Goal: Task Accomplishment & Management: Manage account settings

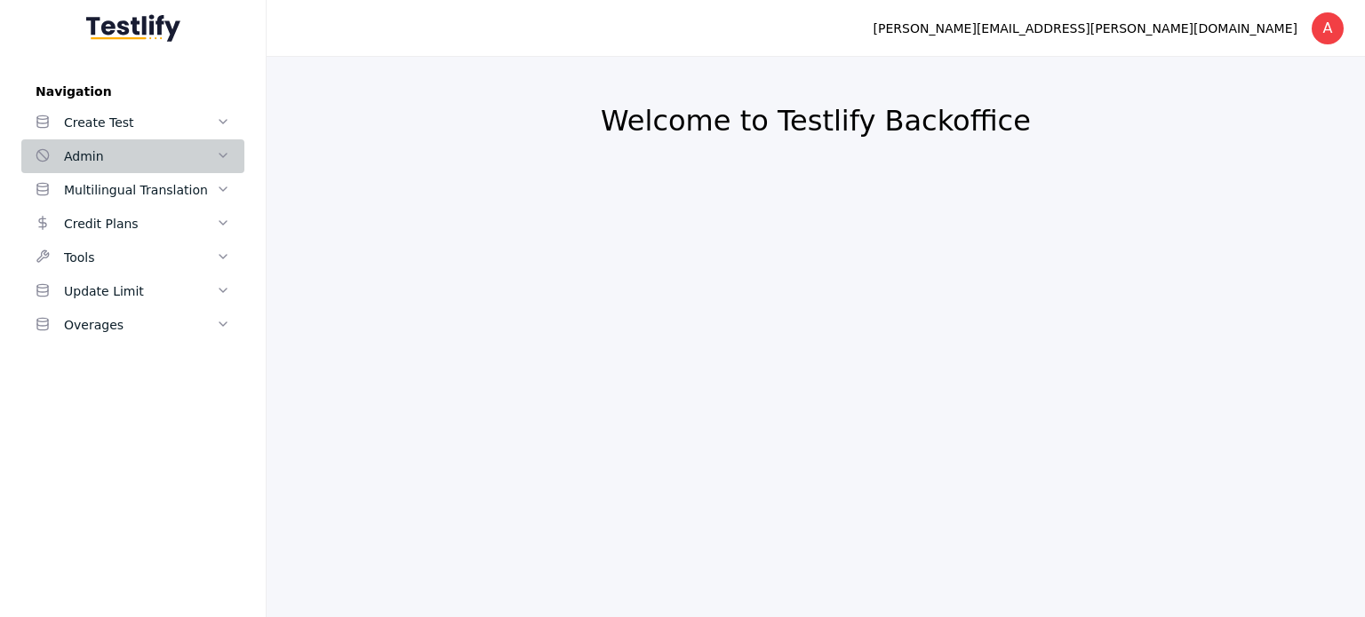
click at [222, 149] on icon at bounding box center [223, 155] width 14 height 14
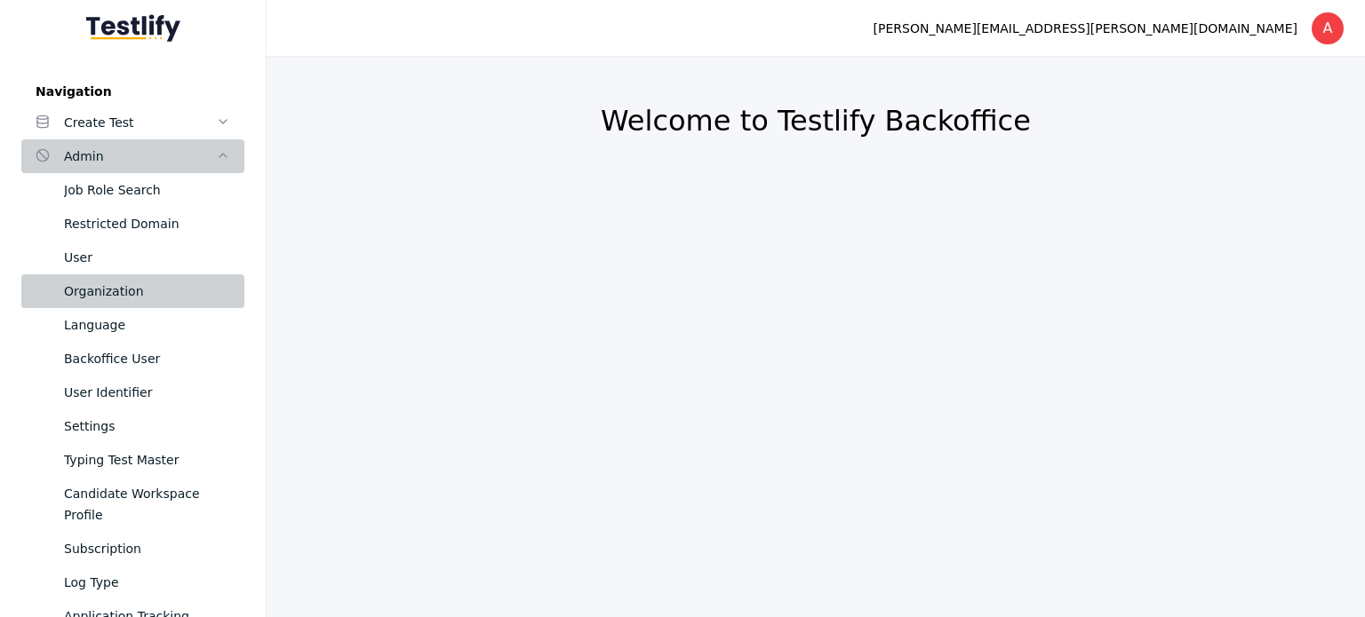
click at [140, 287] on div "Organization" at bounding box center [147, 291] width 166 height 21
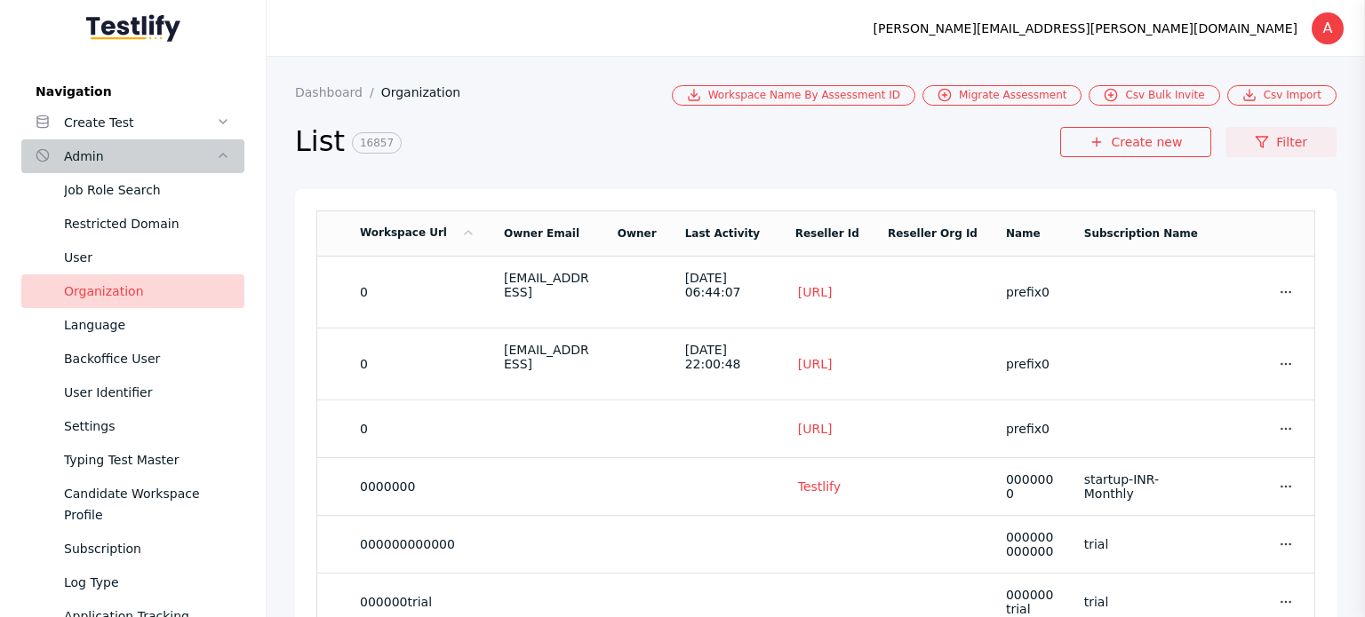
click at [1290, 148] on link "Filter" at bounding box center [1280, 142] width 111 height 30
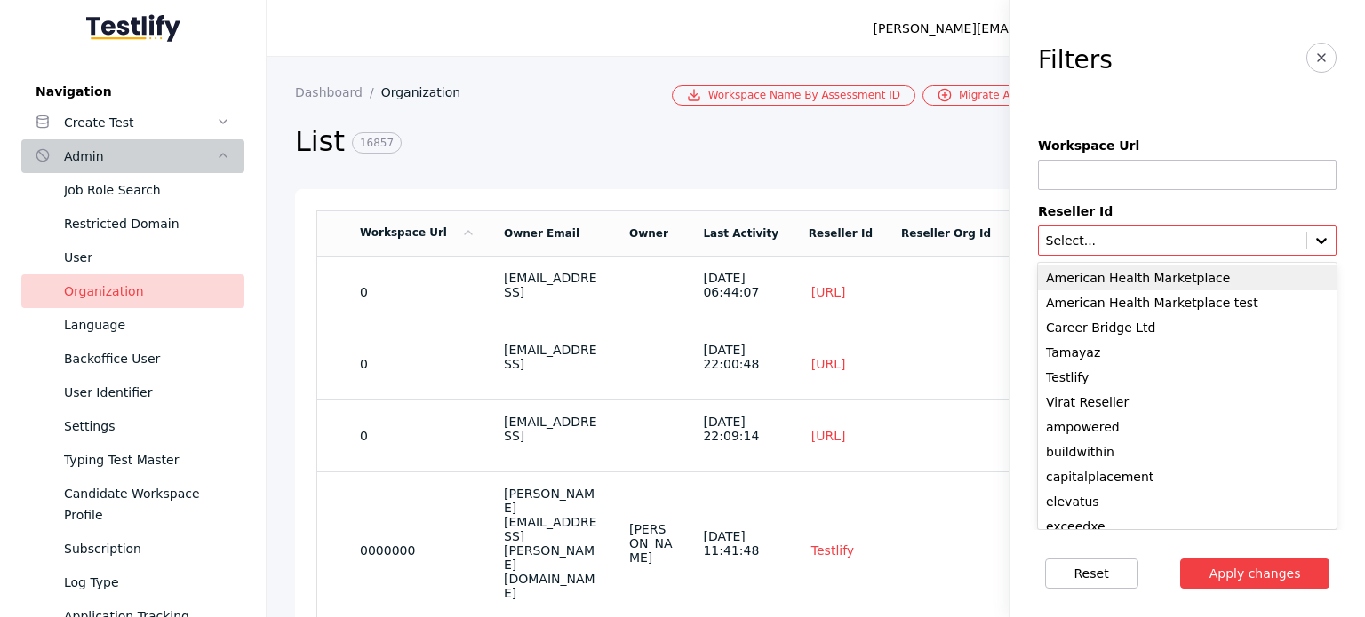
click at [1128, 235] on input "text" at bounding box center [1172, 242] width 257 height 14
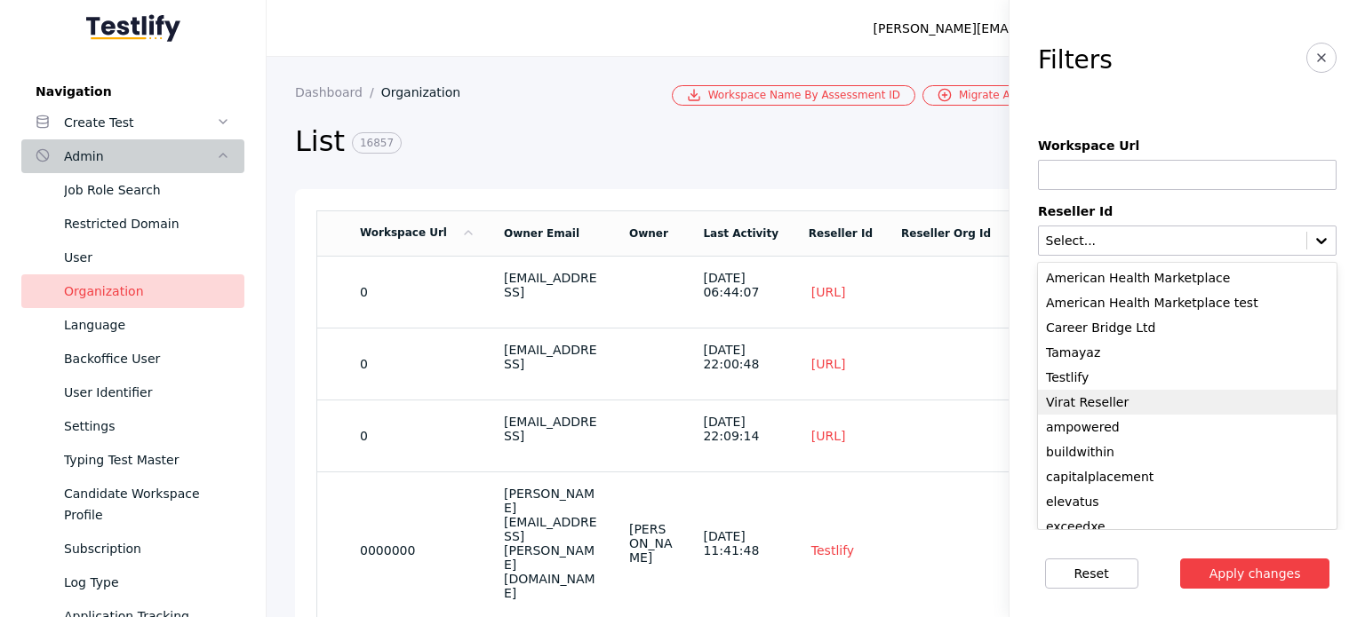
click at [1110, 402] on div "Virat Reseller" at bounding box center [1187, 402] width 299 height 25
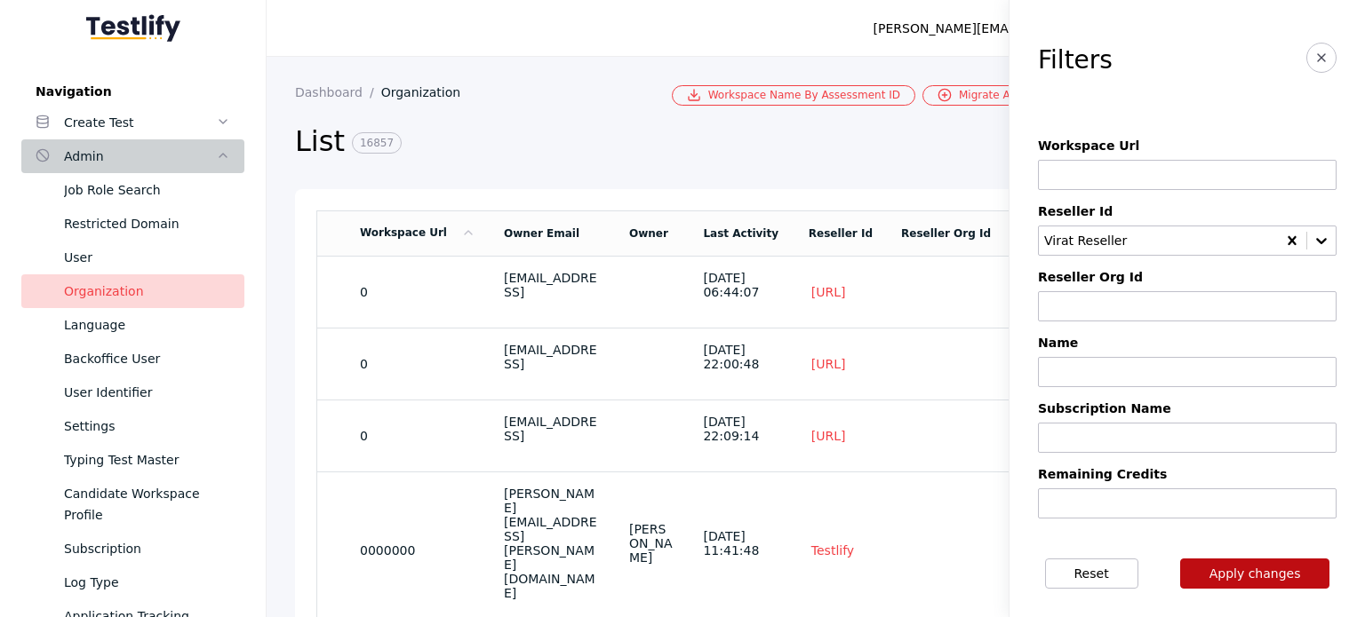
click at [1244, 572] on button "Apply changes" at bounding box center [1255, 574] width 150 height 30
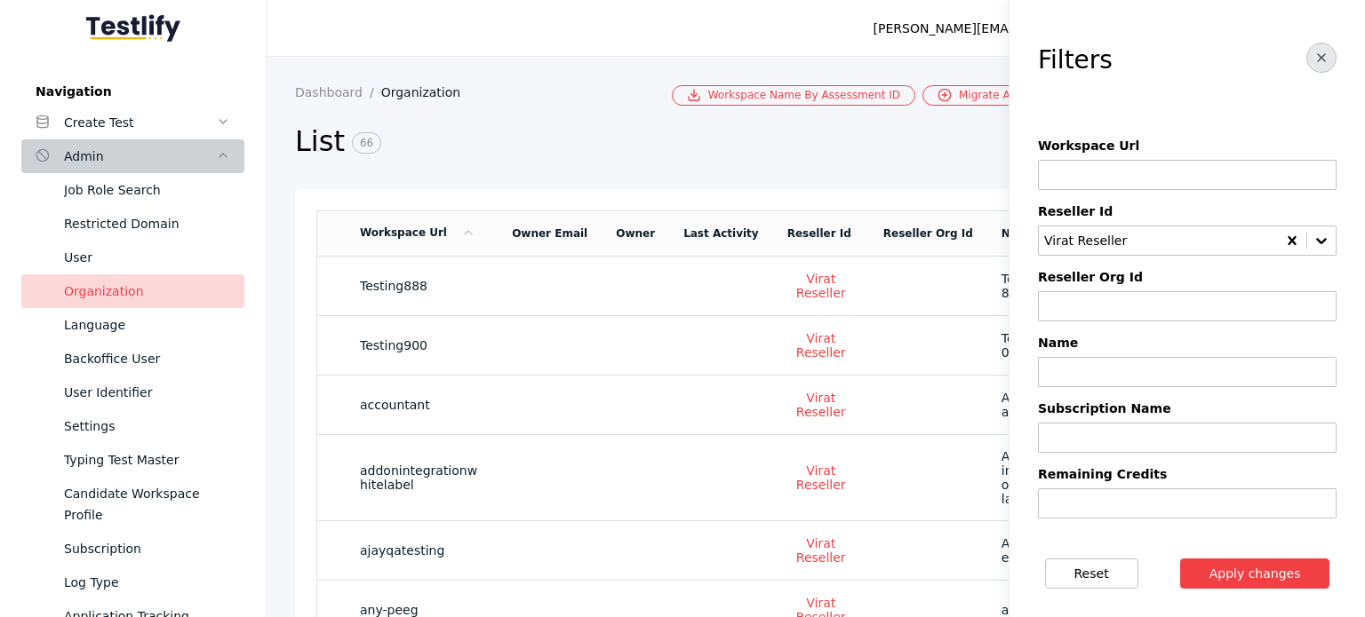
click at [1314, 51] on icon "button" at bounding box center [1321, 58] width 14 height 14
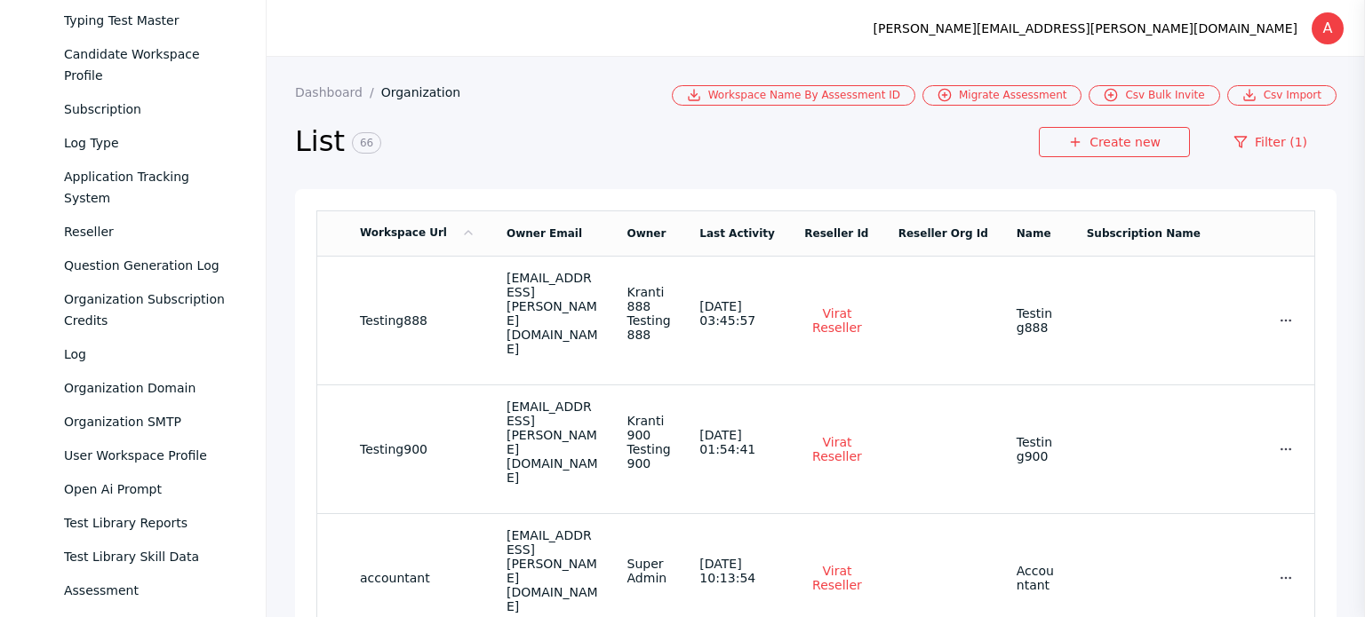
scroll to position [437, 0]
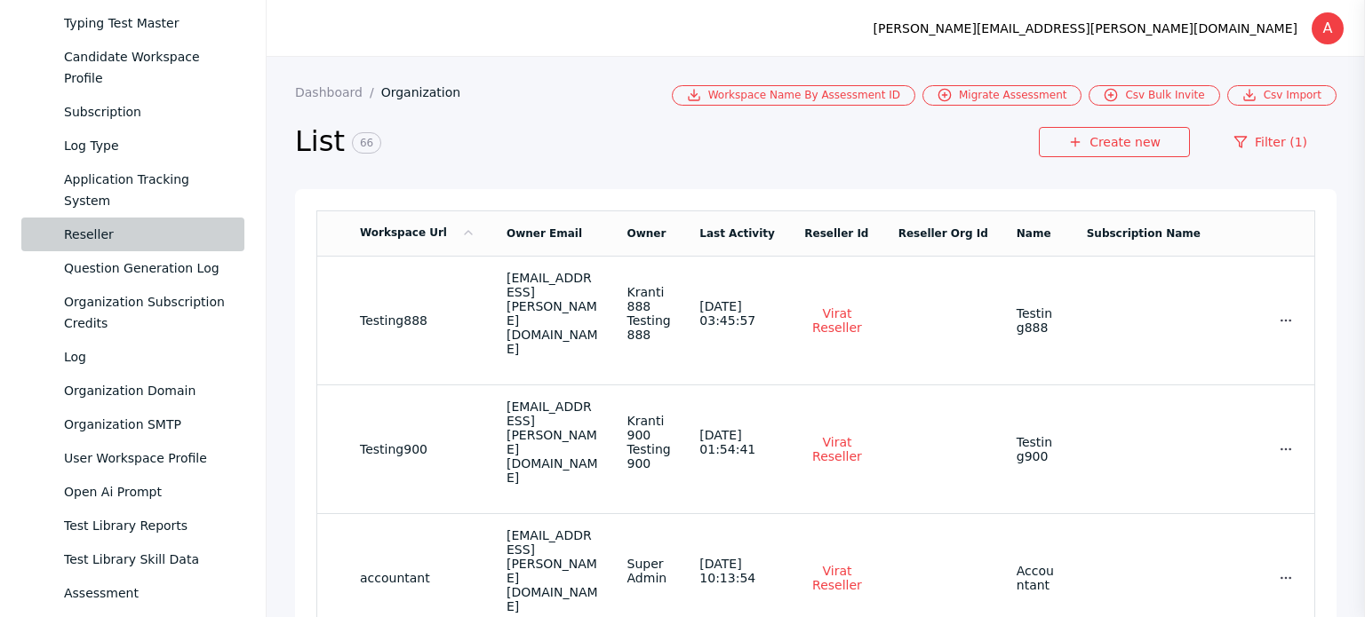
click at [103, 234] on div "Reseller" at bounding box center [147, 234] width 166 height 21
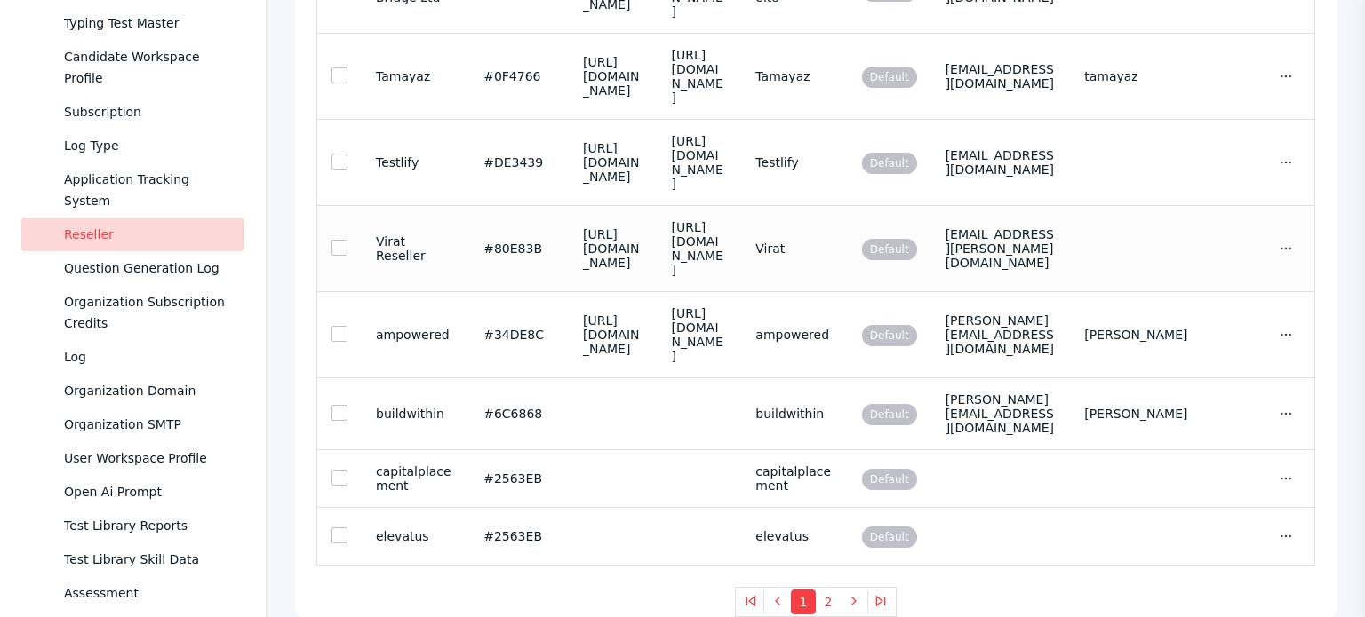
scroll to position [1036, 0]
click at [847, 206] on td "Virat" at bounding box center [794, 249] width 106 height 86
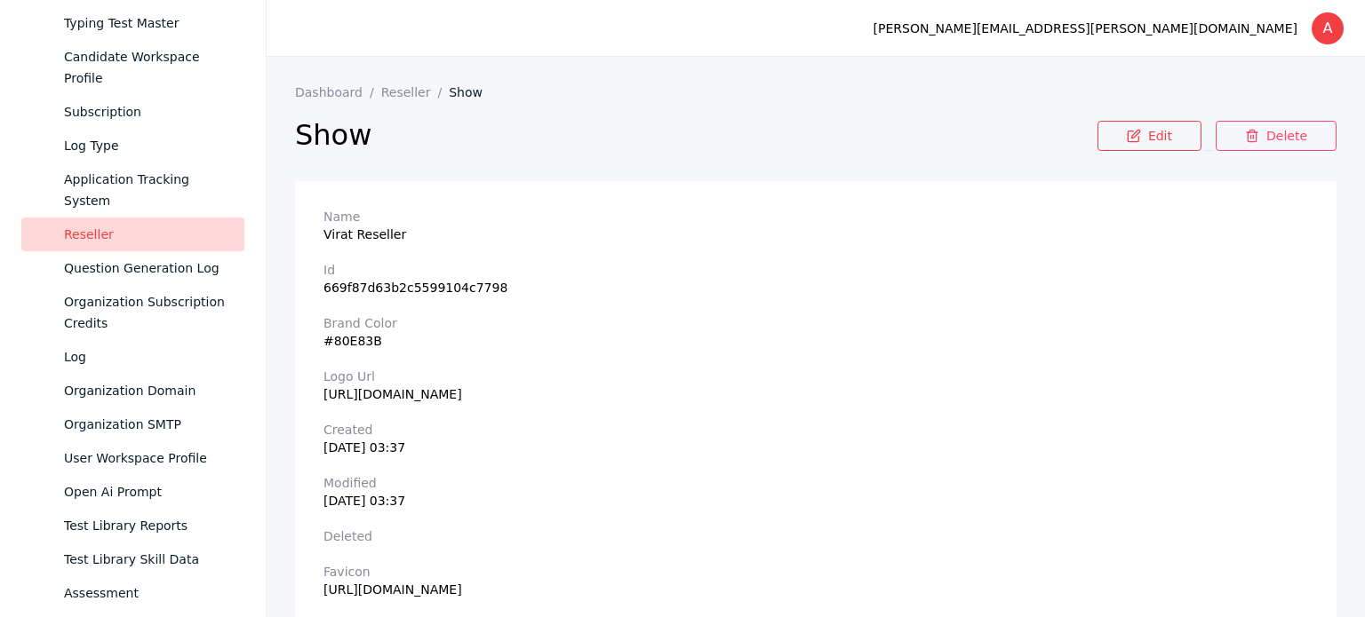
scroll to position [68, 0]
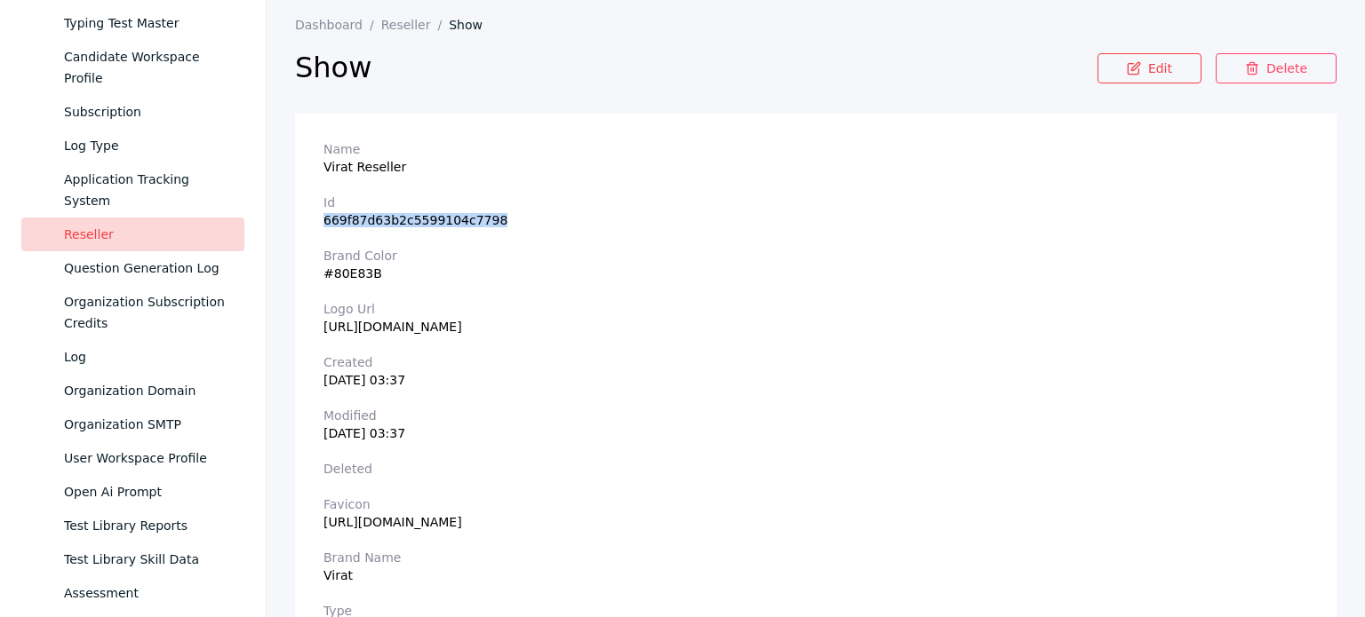
drag, startPoint x: 326, startPoint y: 219, endPoint x: 496, endPoint y: 214, distance: 169.8
click at [496, 214] on section "Id 669f87d63b2c5599104c7798" at bounding box center [815, 211] width 984 height 32
copy section "669f87d63b2c5599104c7798"
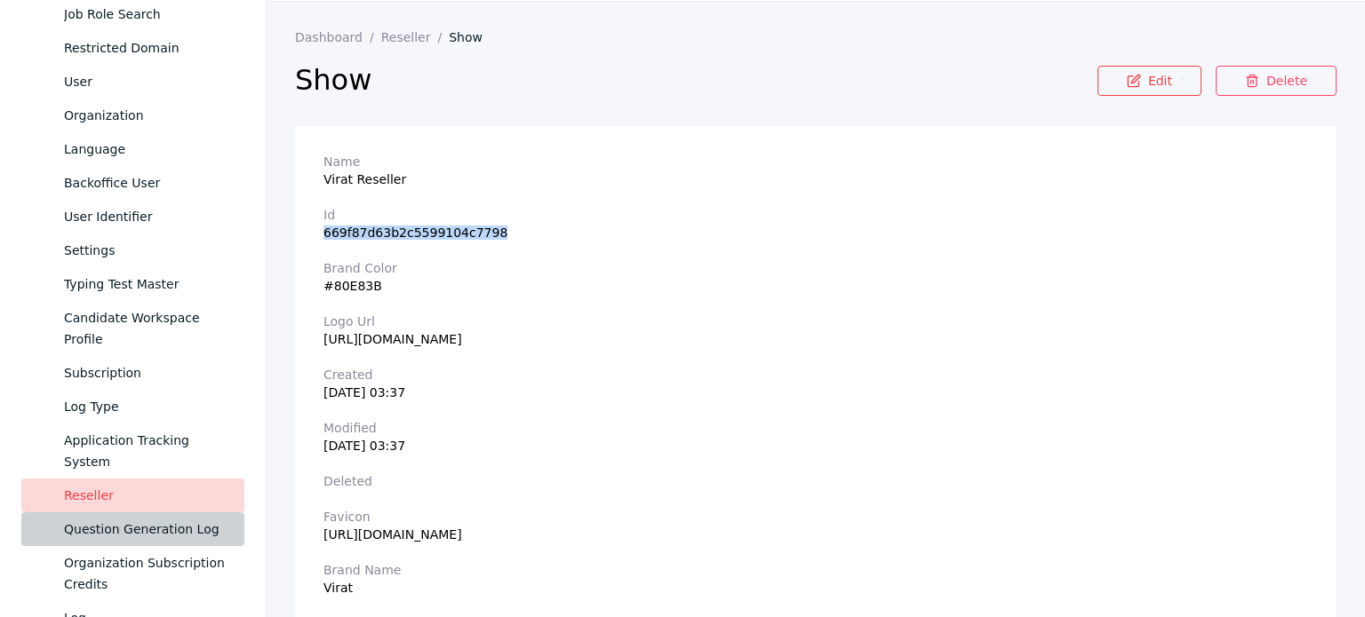
scroll to position [126, 0]
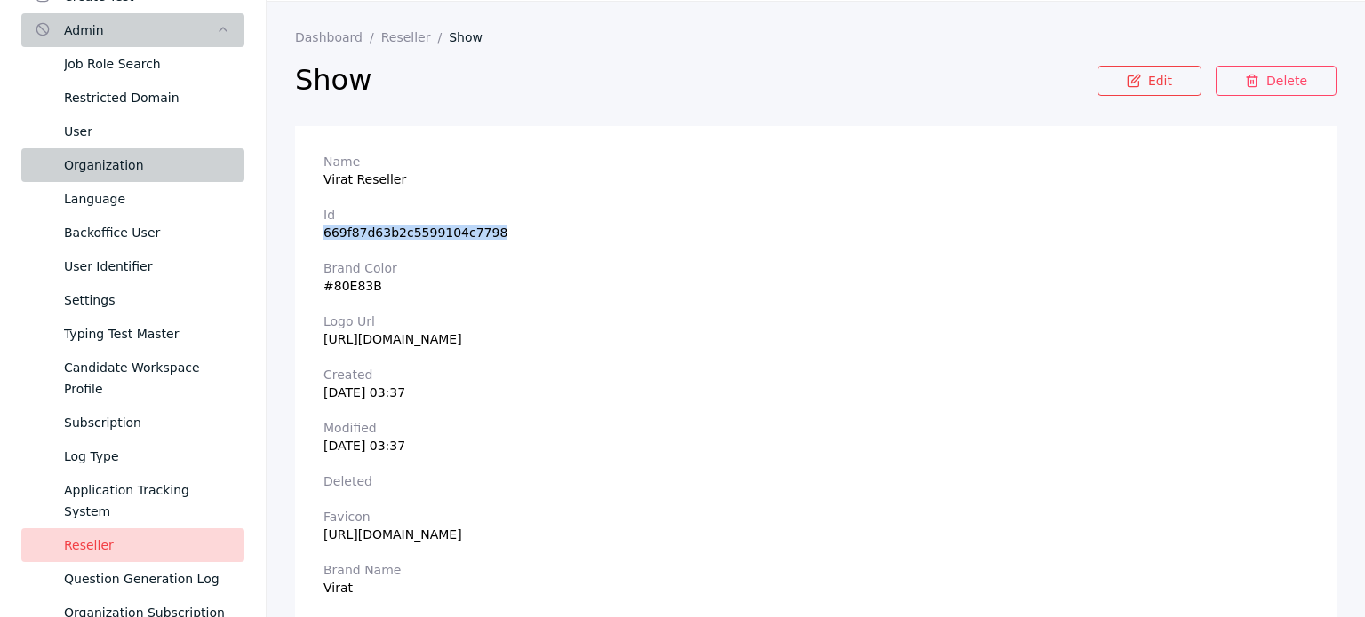
click at [141, 170] on div "Organization" at bounding box center [147, 165] width 166 height 21
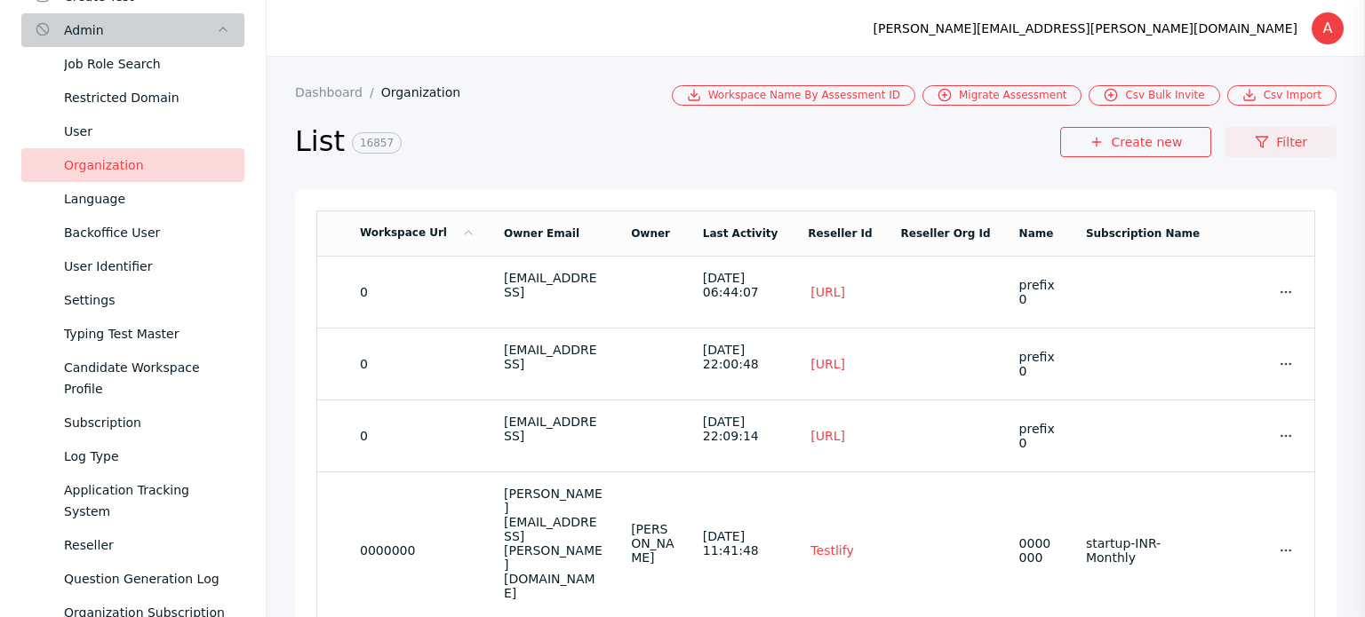
click at [1286, 148] on link "Filter" at bounding box center [1280, 142] width 111 height 30
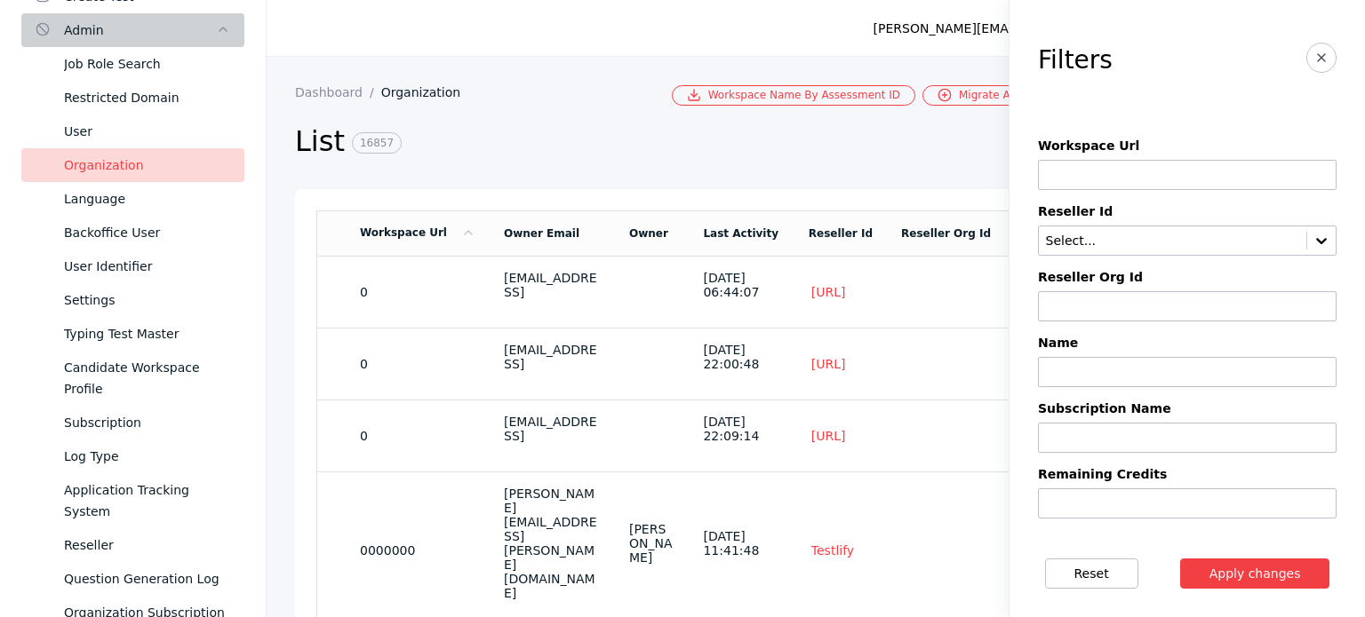
click at [1151, 182] on input at bounding box center [1187, 175] width 299 height 30
type input "********"
click at [1265, 577] on button "Apply changes" at bounding box center [1255, 574] width 150 height 30
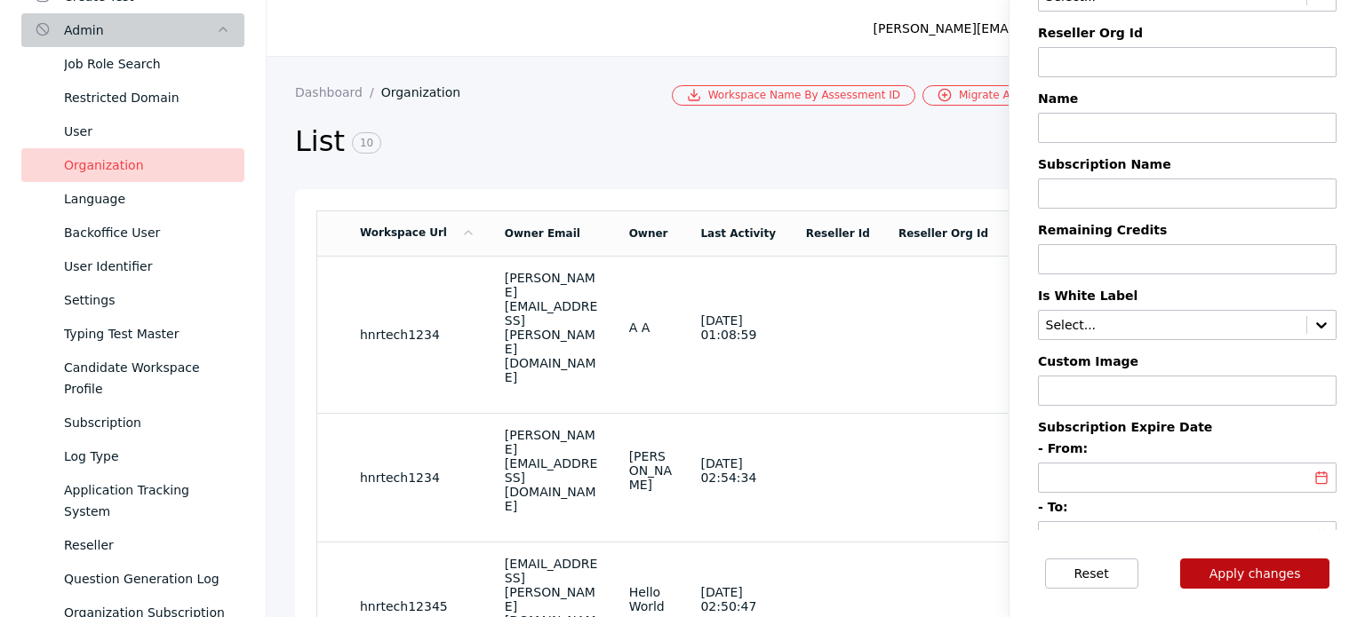
scroll to position [245, 0]
click at [1249, 575] on button "Apply changes" at bounding box center [1255, 574] width 150 height 30
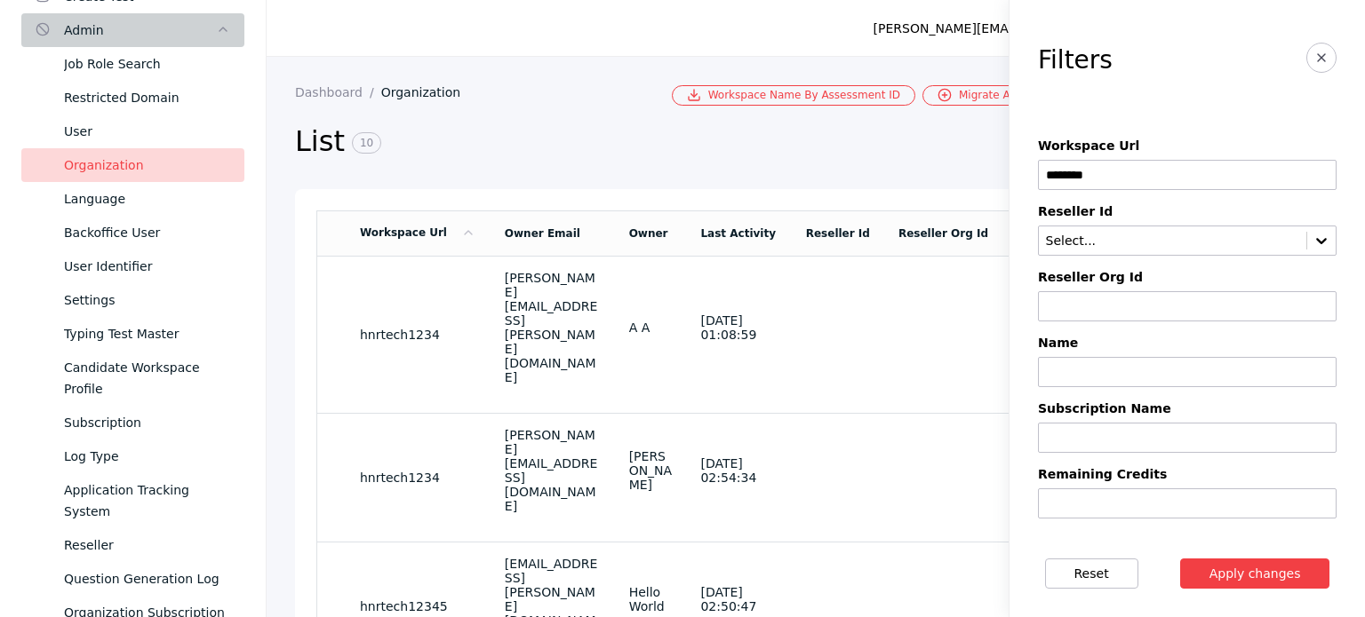
click at [1129, 175] on input "********" at bounding box center [1187, 175] width 299 height 30
paste input "*********"
type input "*********"
click at [1228, 578] on button "Apply changes" at bounding box center [1255, 574] width 150 height 30
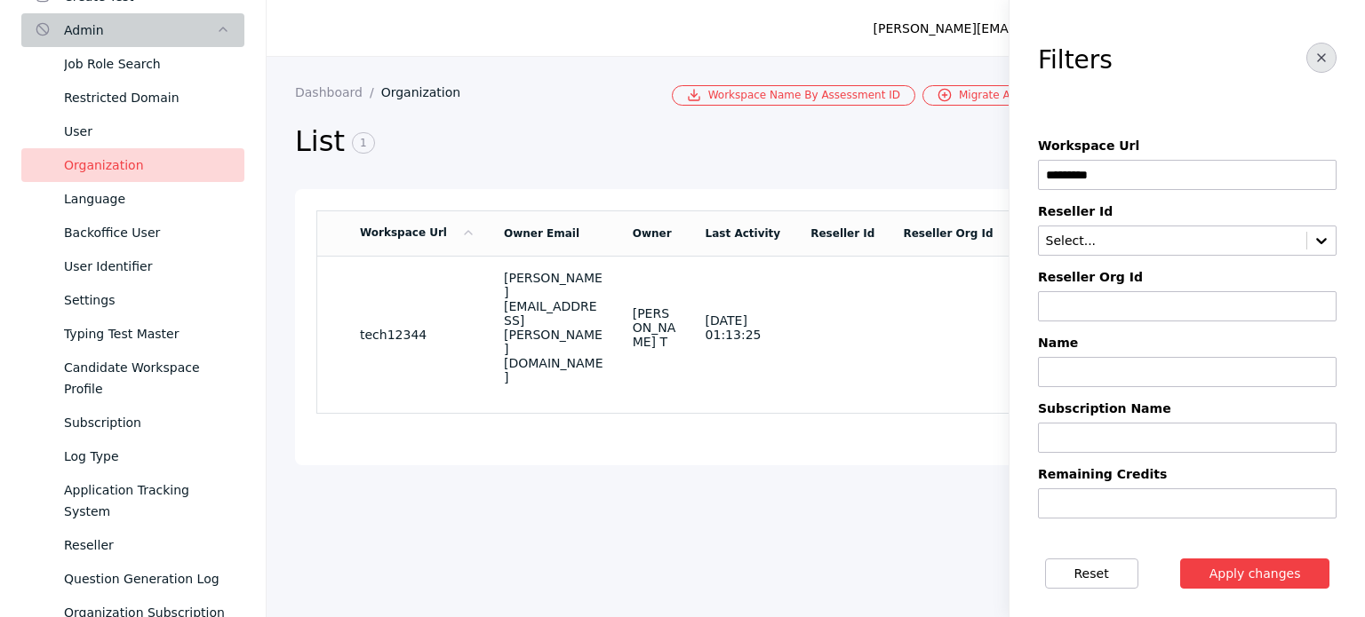
click at [1314, 58] on icon "button" at bounding box center [1321, 58] width 14 height 14
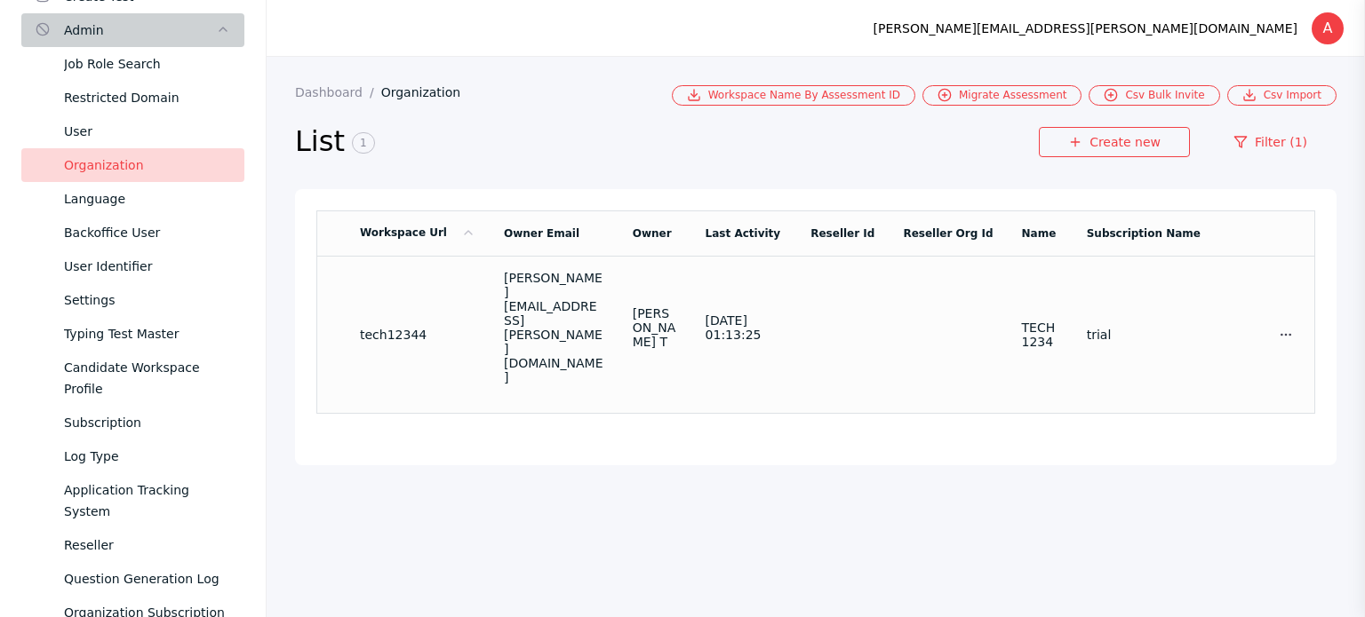
click at [845, 291] on td at bounding box center [842, 334] width 92 height 157
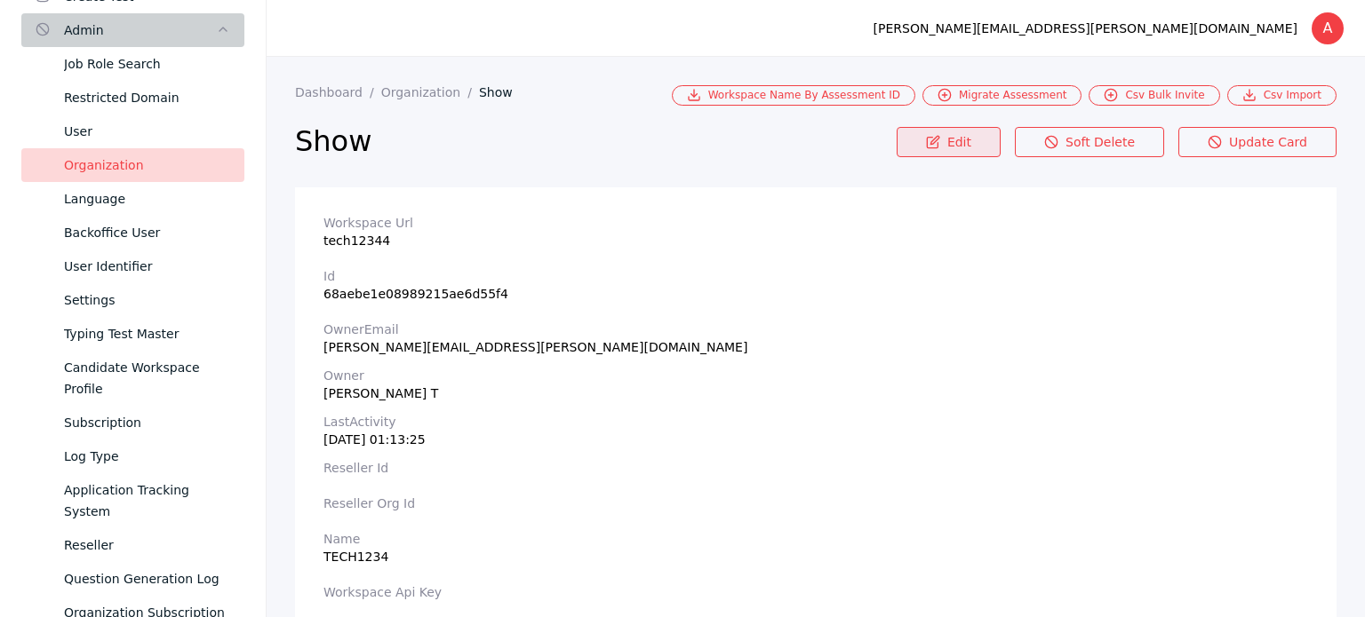
click at [949, 141] on link "Edit" at bounding box center [948, 142] width 104 height 30
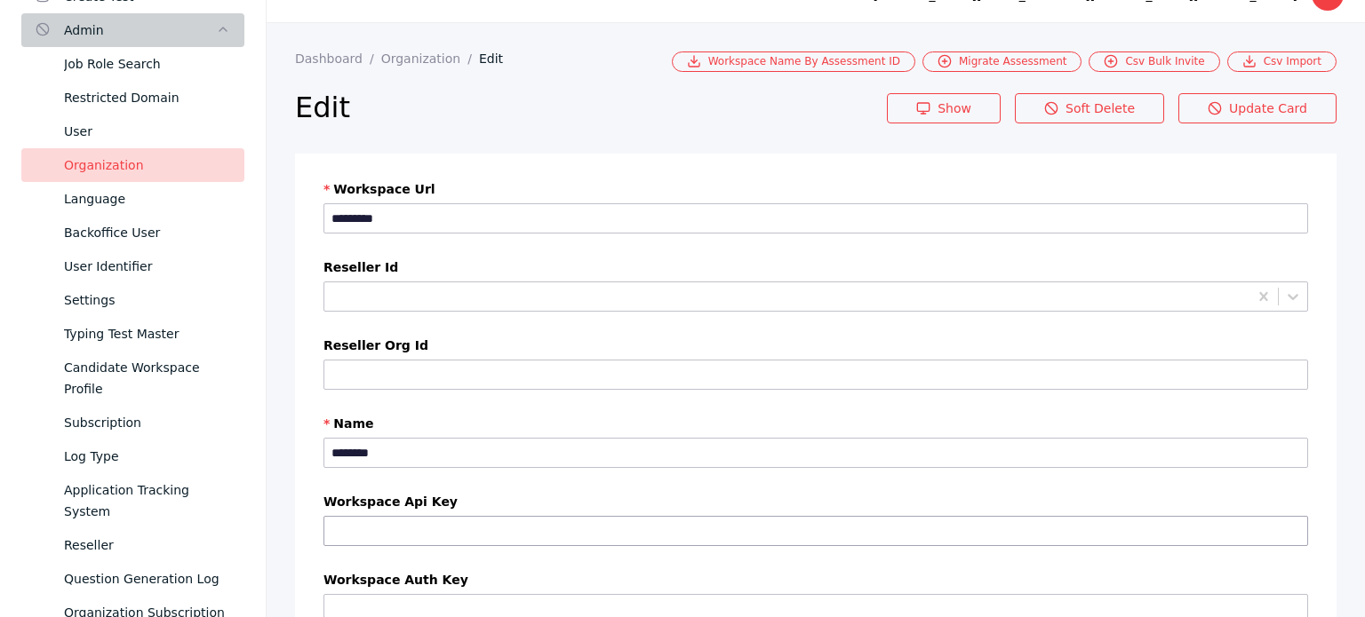
scroll to position [25, 0]
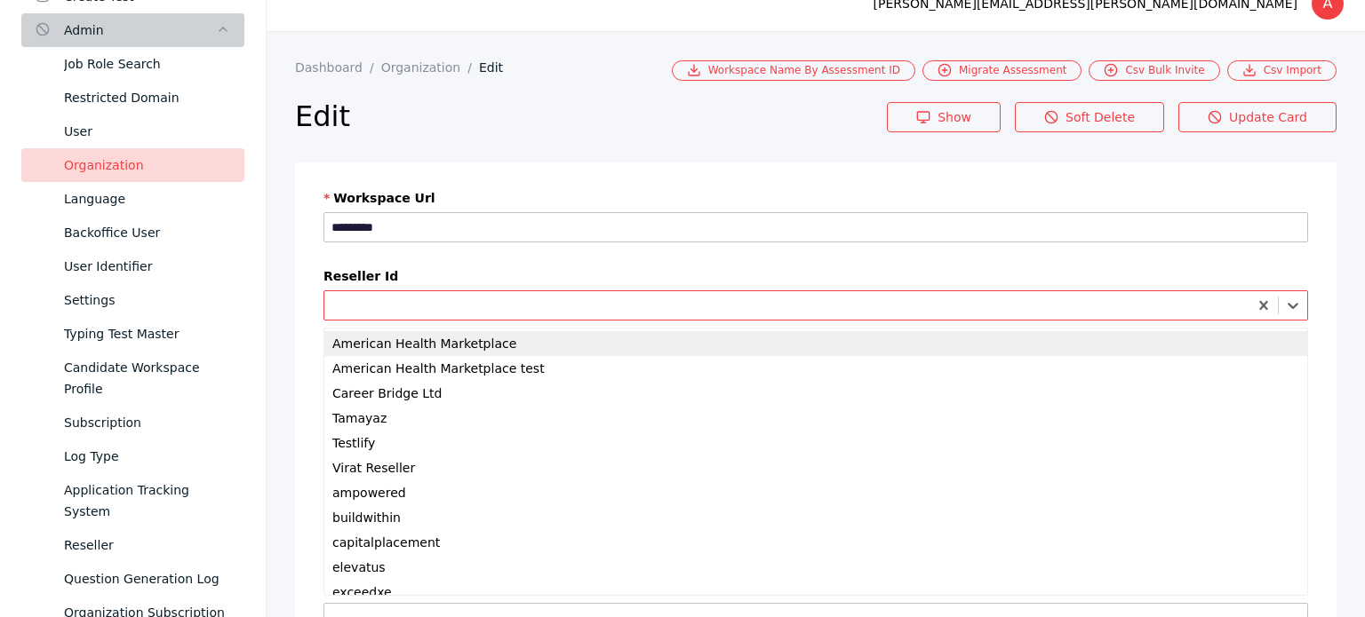
click at [444, 305] on div at bounding box center [787, 305] width 912 height 17
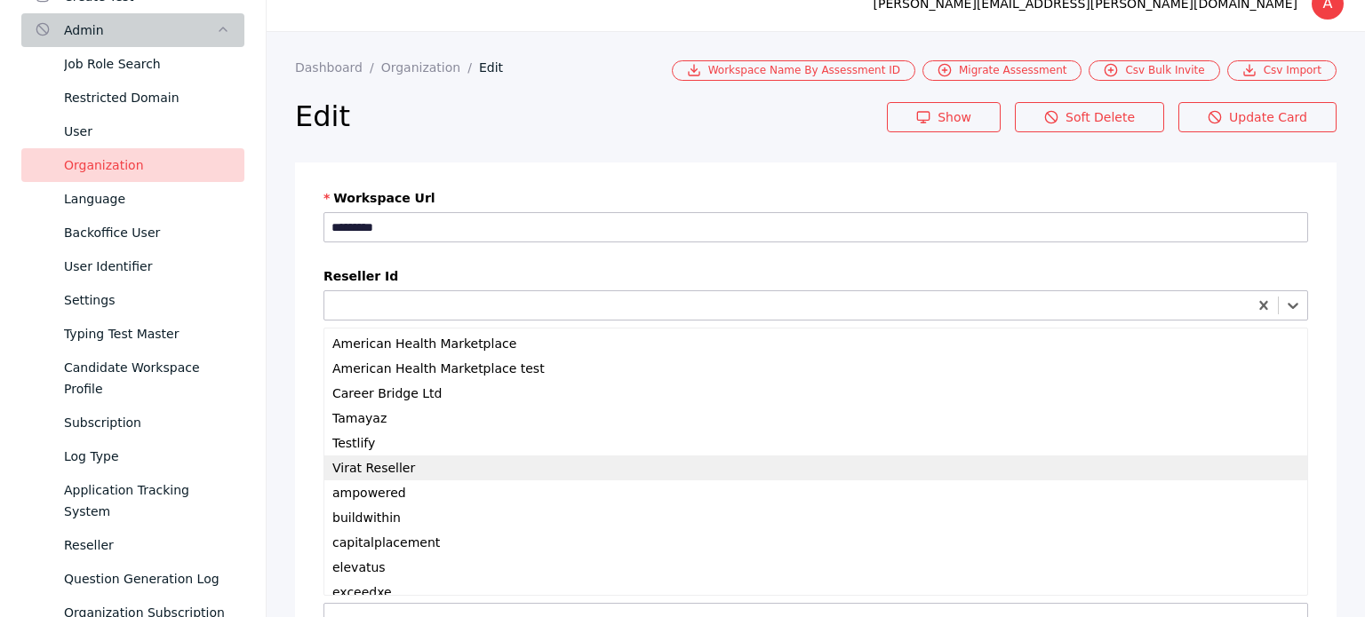
click at [374, 467] on div "Virat Reseller" at bounding box center [815, 468] width 983 height 25
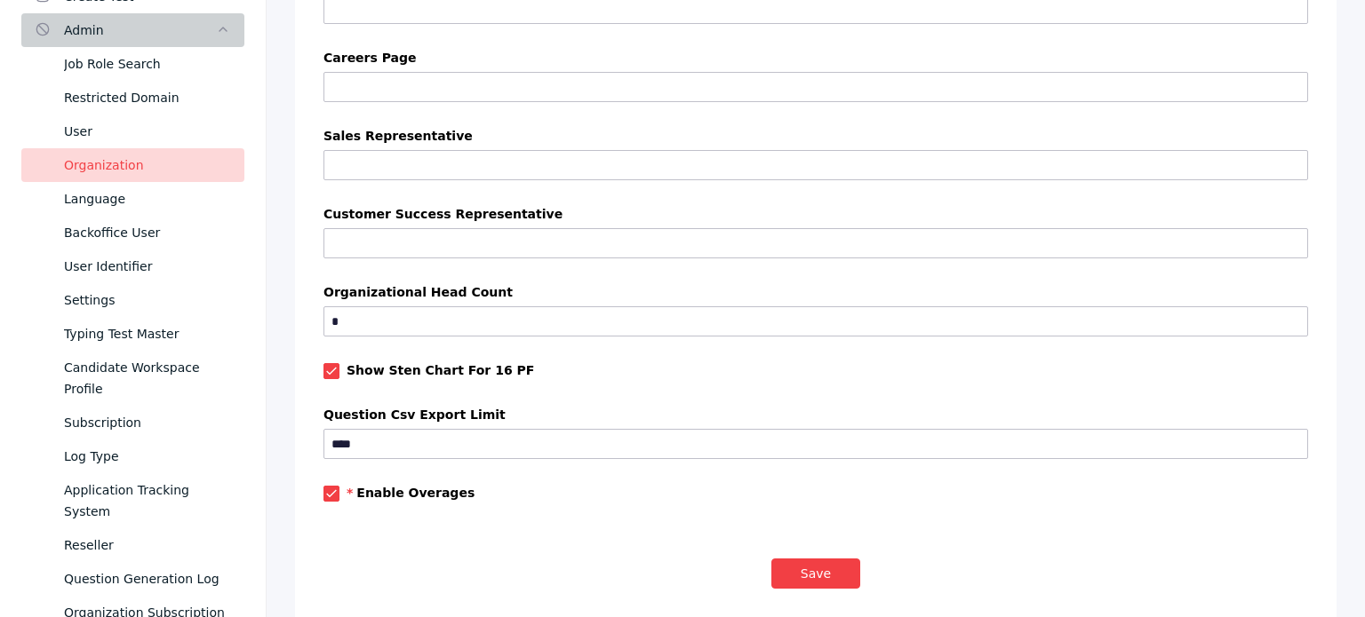
scroll to position [1660, 0]
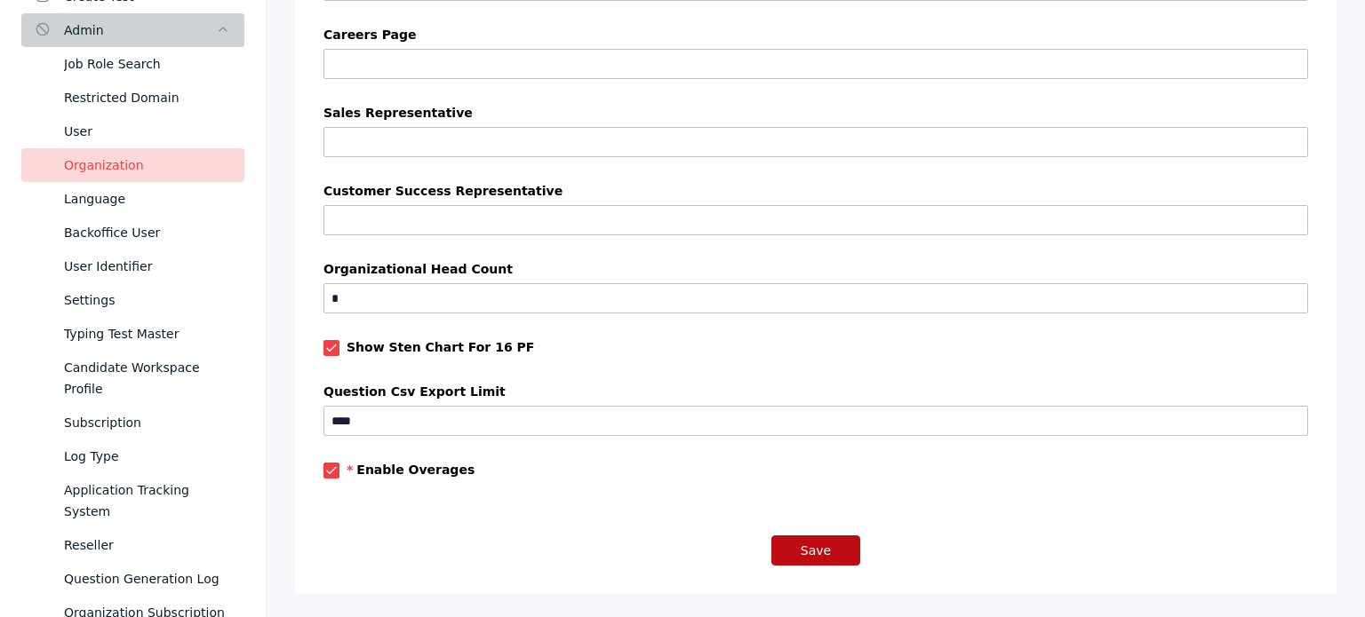
click at [799, 550] on button "Save" at bounding box center [815, 551] width 89 height 30
